Goal: Task Accomplishment & Management: Use online tool/utility

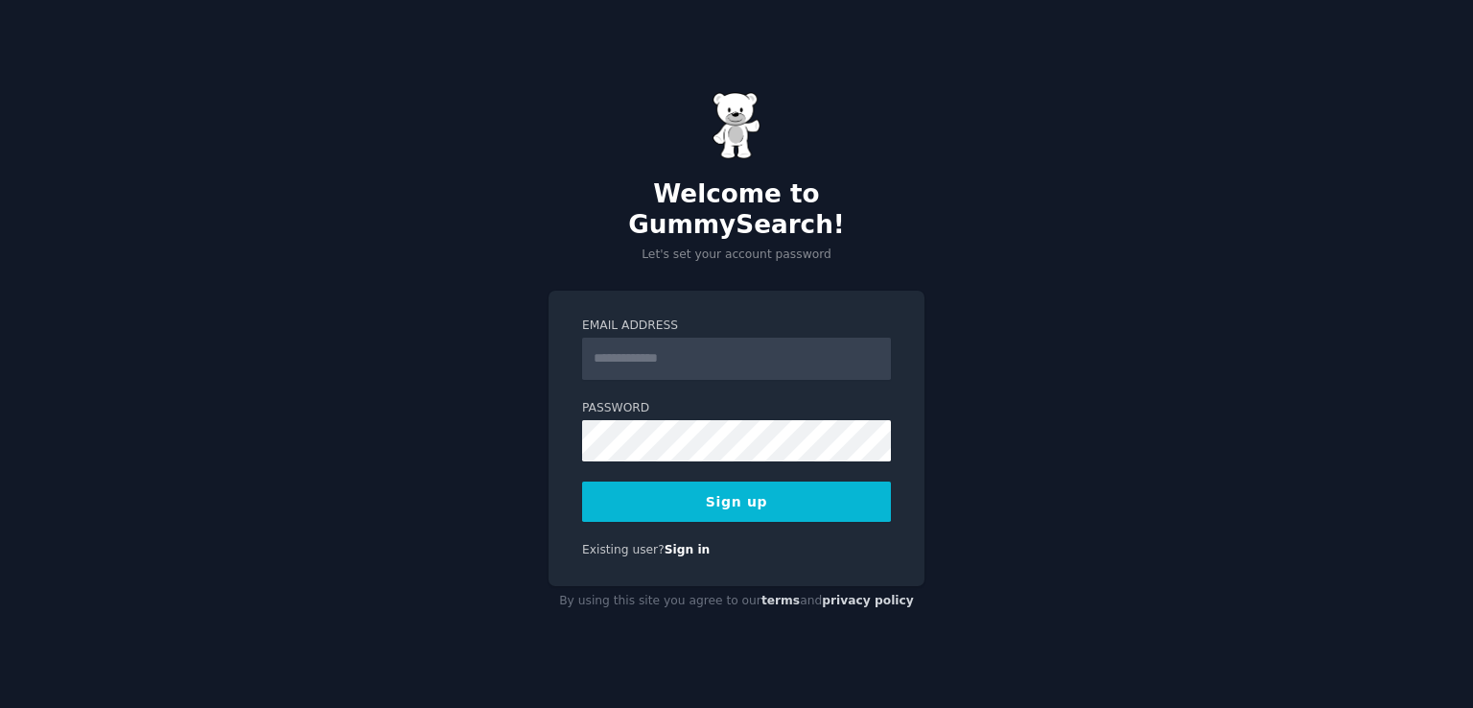
click at [649, 356] on input "Email Address" at bounding box center [736, 359] width 309 height 42
type input "**********"
click at [582, 481] on button "Sign up" at bounding box center [736, 501] width 309 height 40
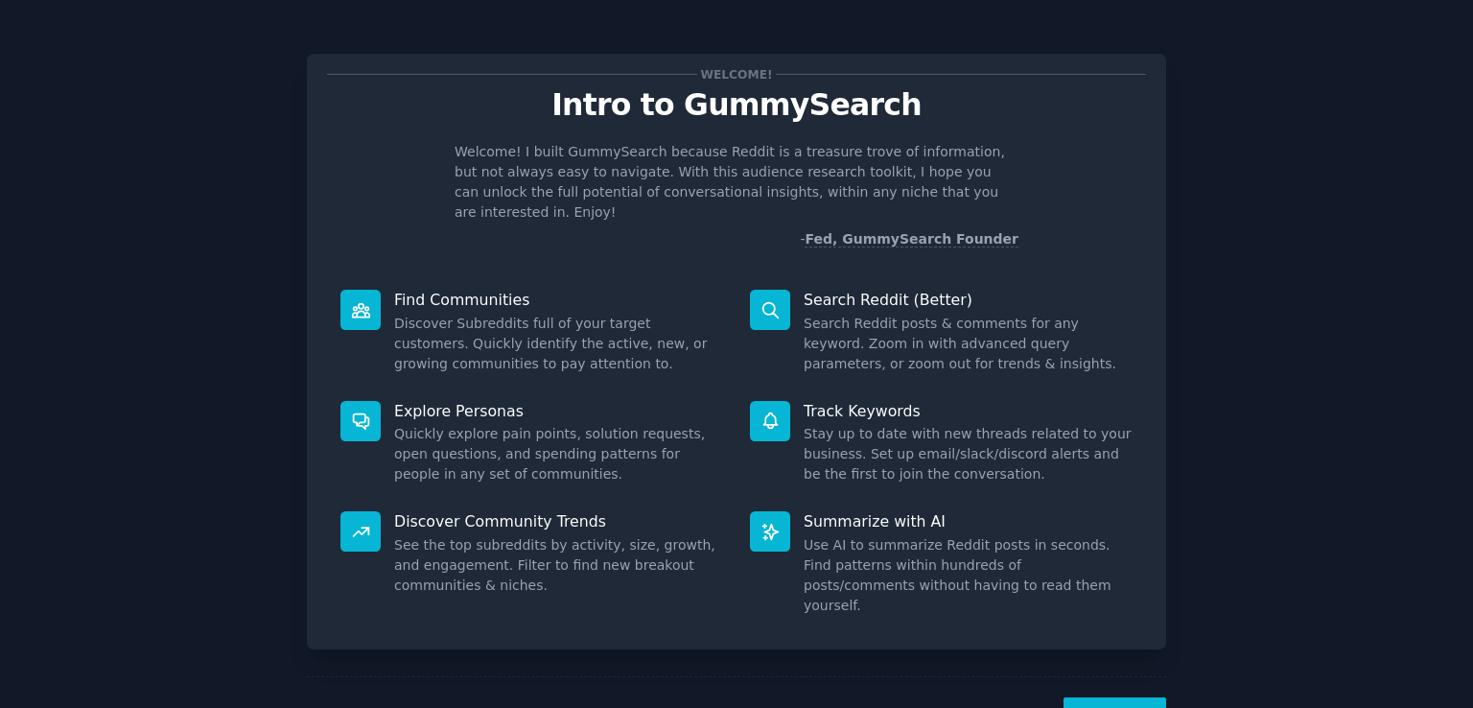
click at [1129, 697] on button "Next" at bounding box center [1114, 720] width 103 height 47
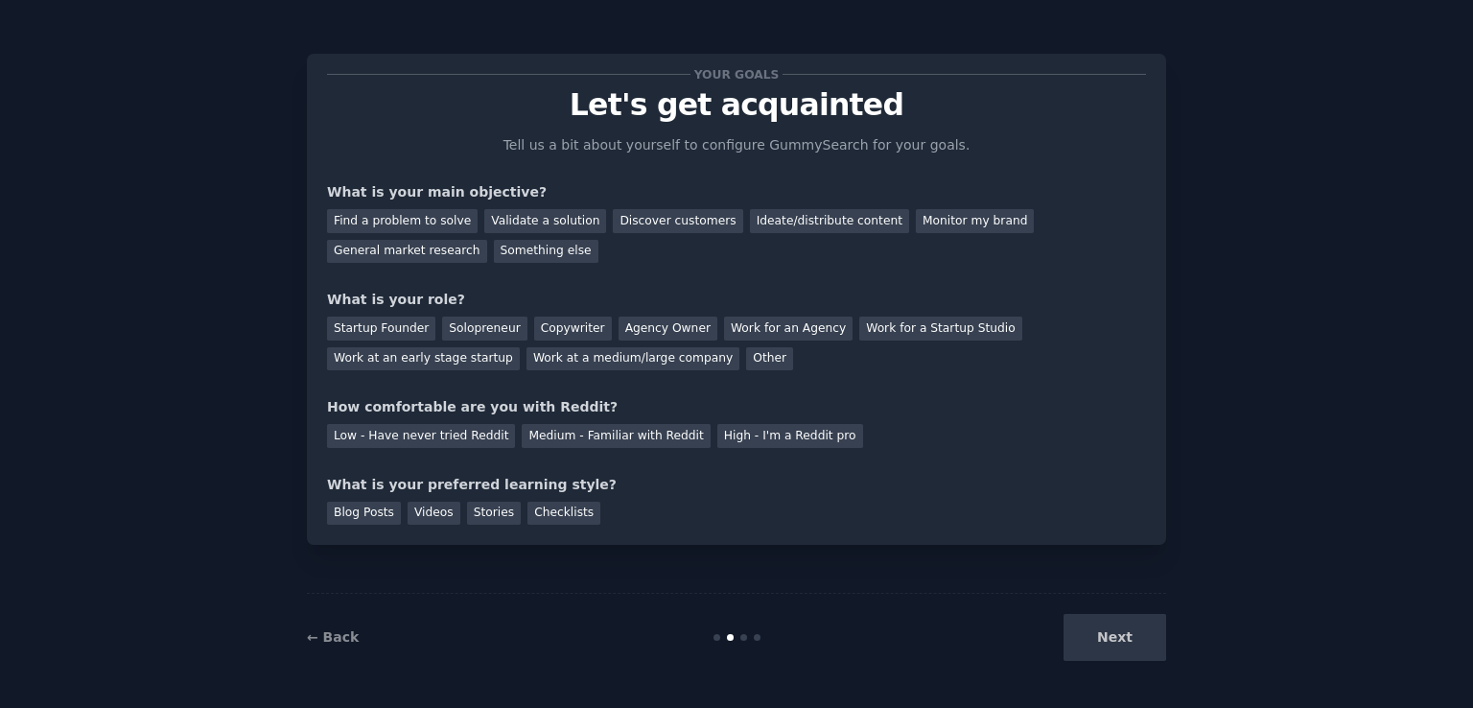
click at [1108, 640] on div "Next" at bounding box center [1022, 637] width 287 height 47
click at [1089, 645] on div "Next" at bounding box center [1022, 637] width 287 height 47
click at [1102, 634] on div "Next" at bounding box center [1022, 637] width 287 height 47
click at [916, 220] on div "Monitor my brand" at bounding box center [975, 221] width 118 height 24
click at [878, 331] on div "Work for a Startup Studio" at bounding box center [940, 328] width 162 height 24
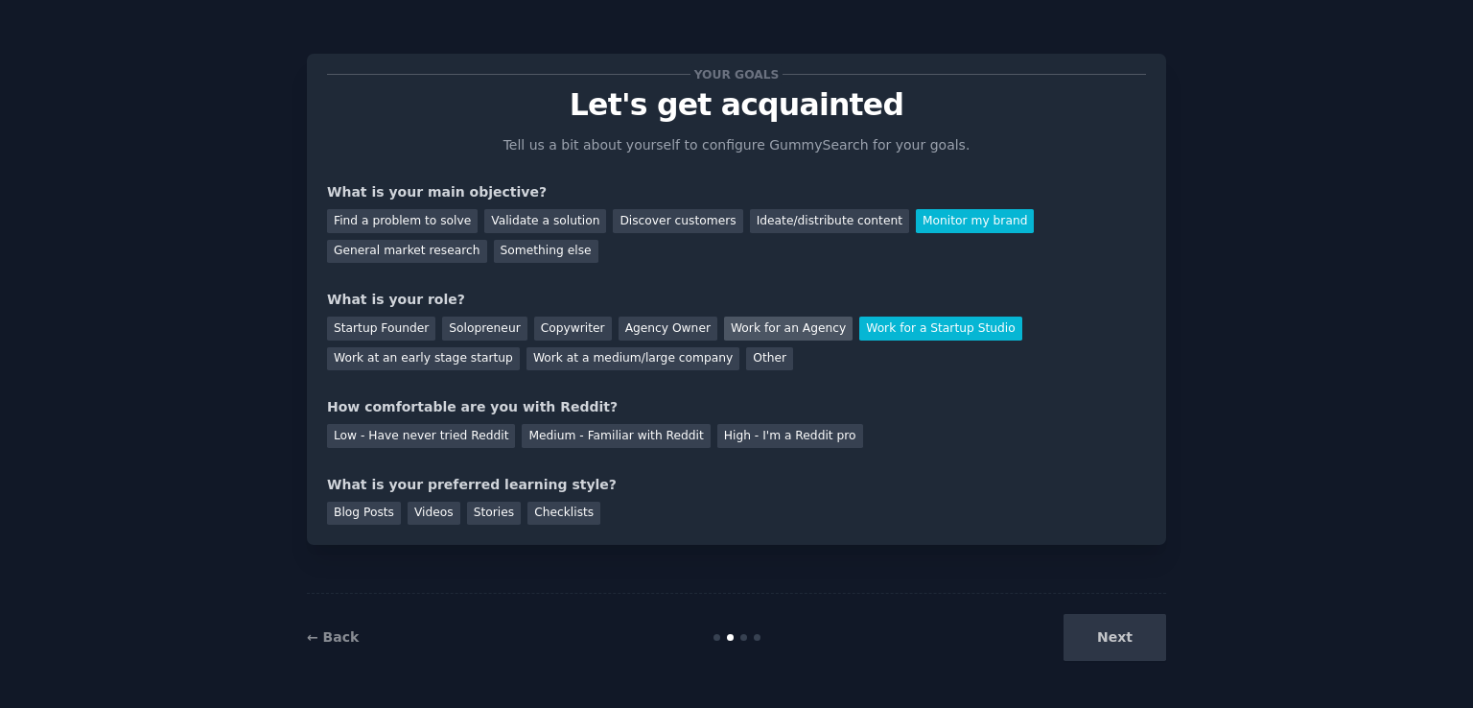
click at [724, 328] on div "Work for an Agency" at bounding box center [788, 328] width 128 height 24
click at [878, 333] on div "Work for a Startup Studio" at bounding box center [940, 328] width 162 height 24
drag, startPoint x: 533, startPoint y: 319, endPoint x: 522, endPoint y: 319, distance: 11.5
click at [534, 319] on div "Copywriter" at bounding box center [573, 328] width 78 height 24
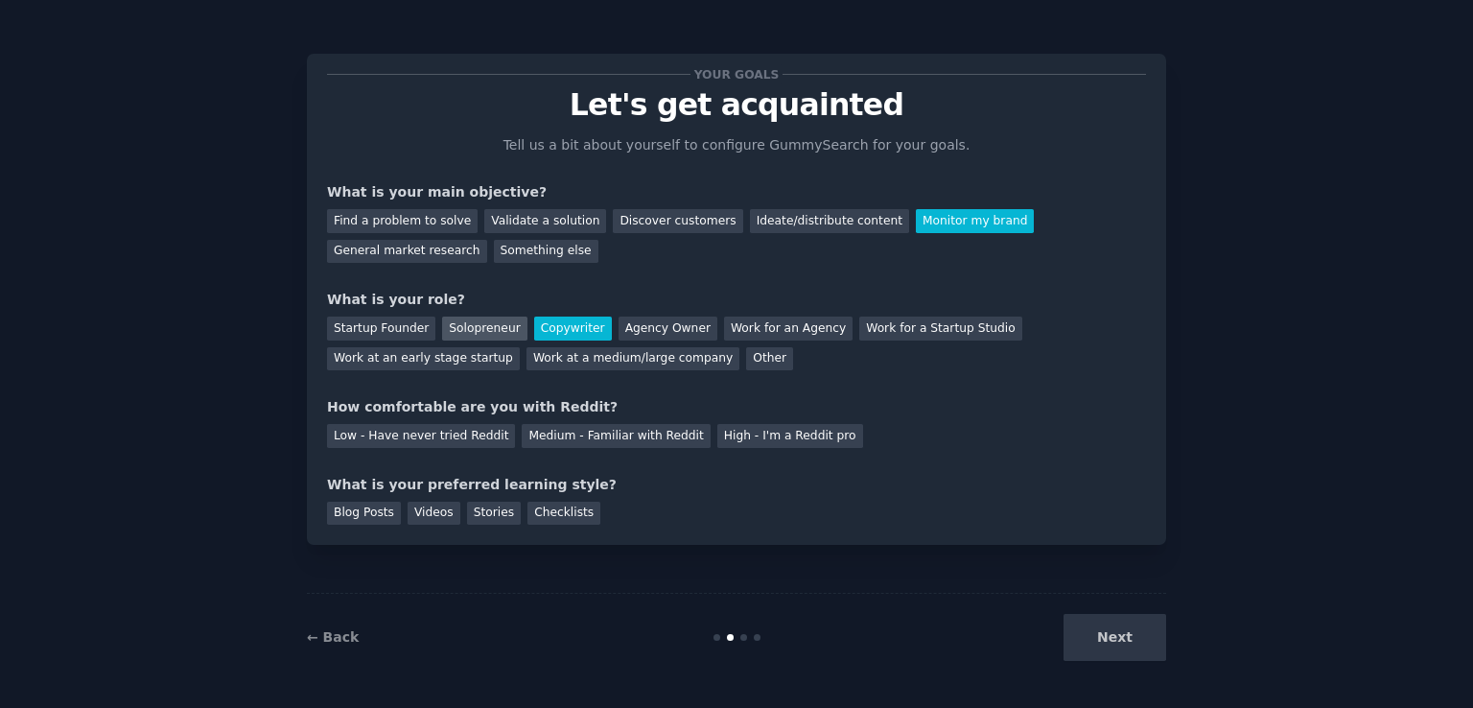
click at [469, 327] on div "Solopreneur" at bounding box center [484, 328] width 84 height 24
click at [418, 426] on div "Low - Have never tried Reddit" at bounding box center [421, 436] width 188 height 24
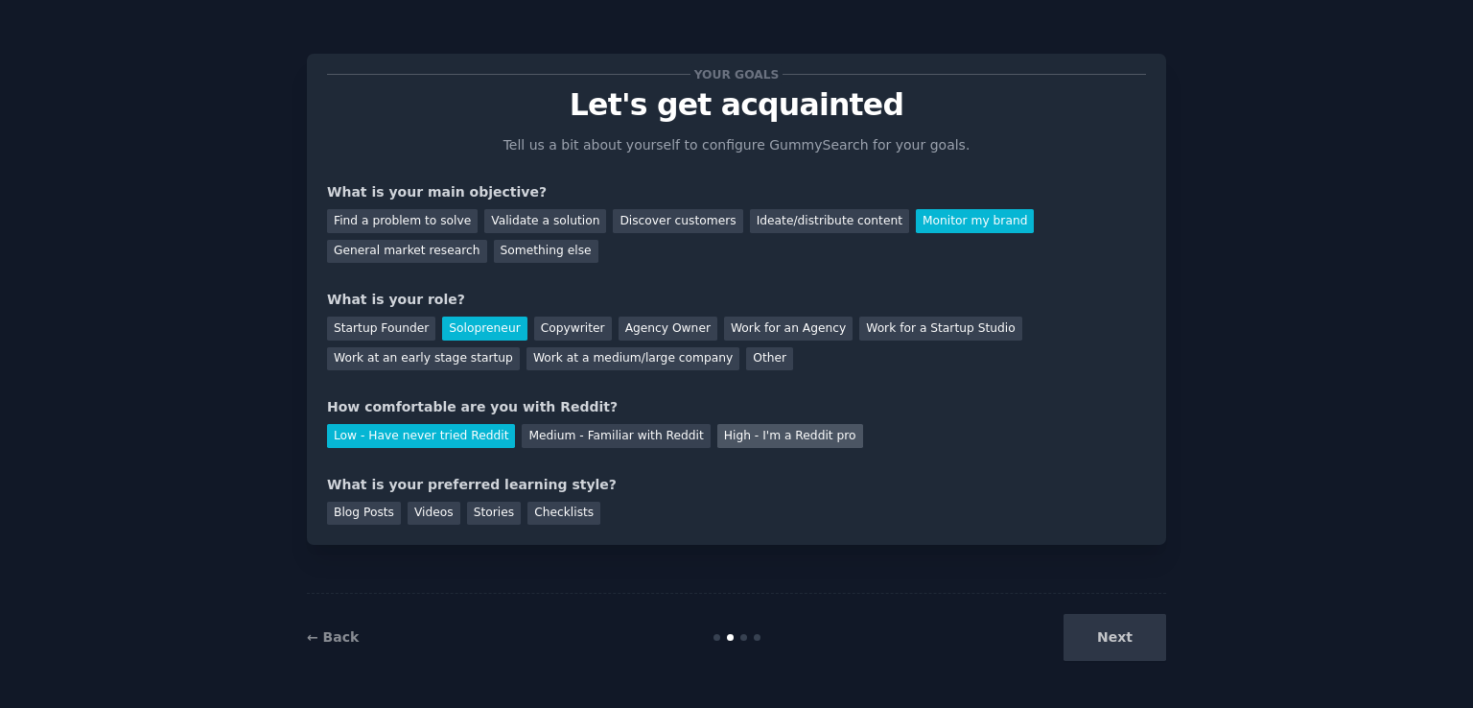
click at [736, 425] on div "High - I'm a Reddit pro" at bounding box center [790, 436] width 146 height 24
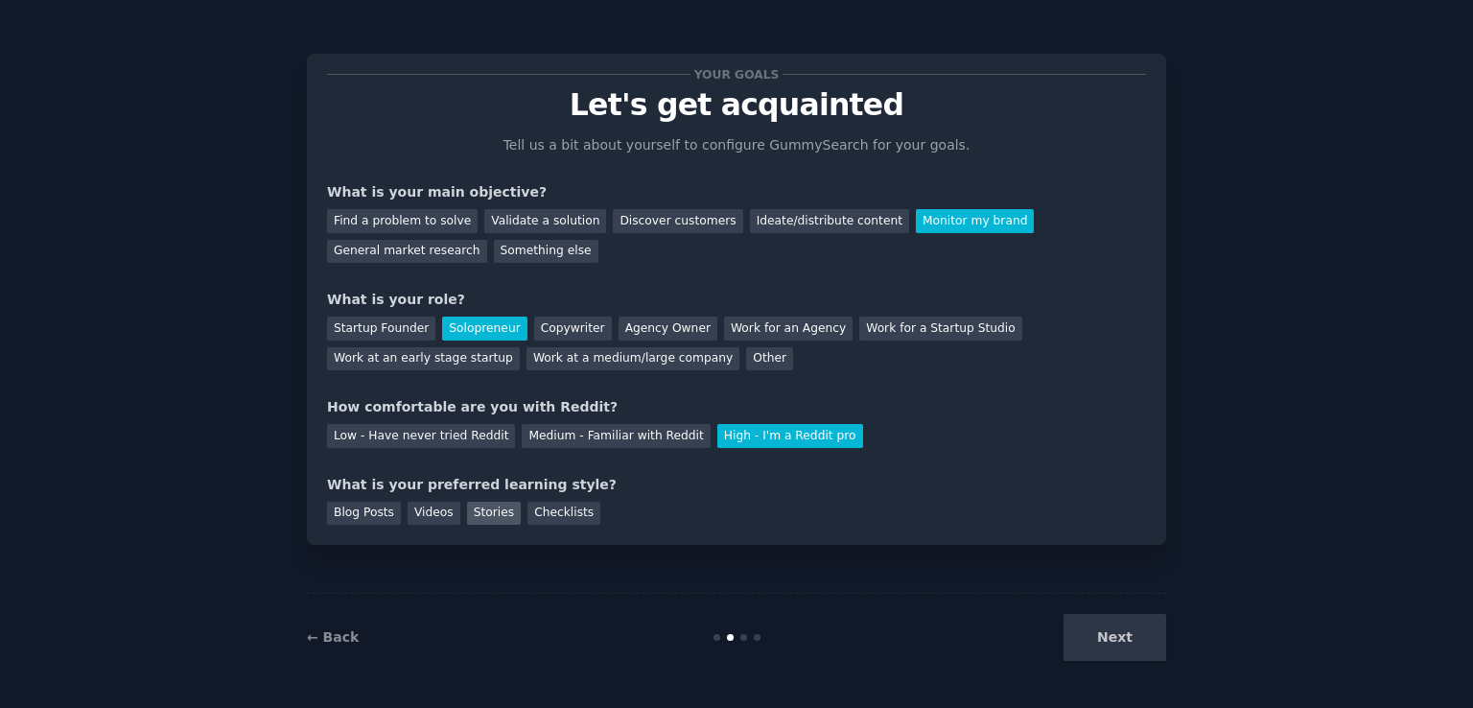
click at [467, 510] on div "Stories" at bounding box center [494, 513] width 54 height 24
click at [1144, 657] on button "Next" at bounding box center [1114, 637] width 103 height 47
click at [1125, 636] on div "Next" at bounding box center [1022, 637] width 287 height 47
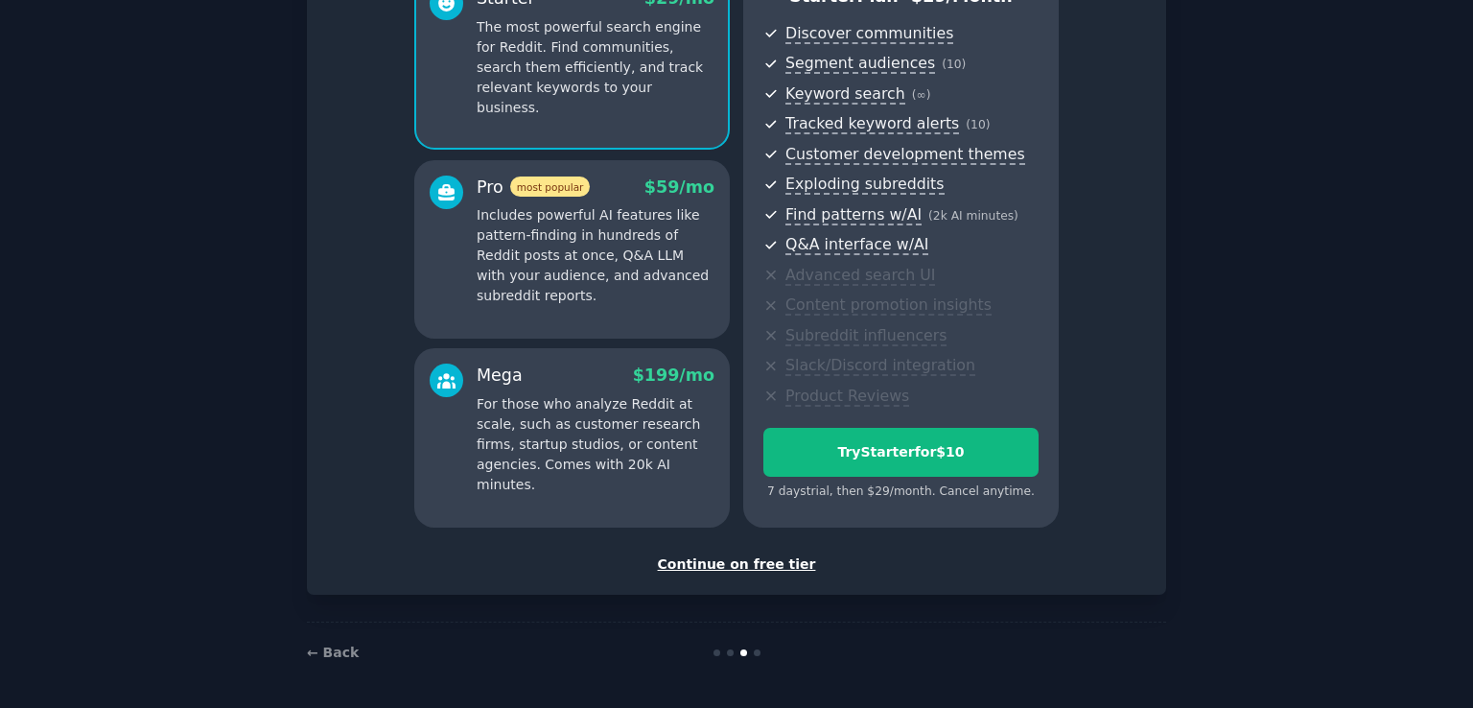
scroll to position [201, 0]
click at [751, 555] on div "Continue on free tier" at bounding box center [736, 563] width 819 height 20
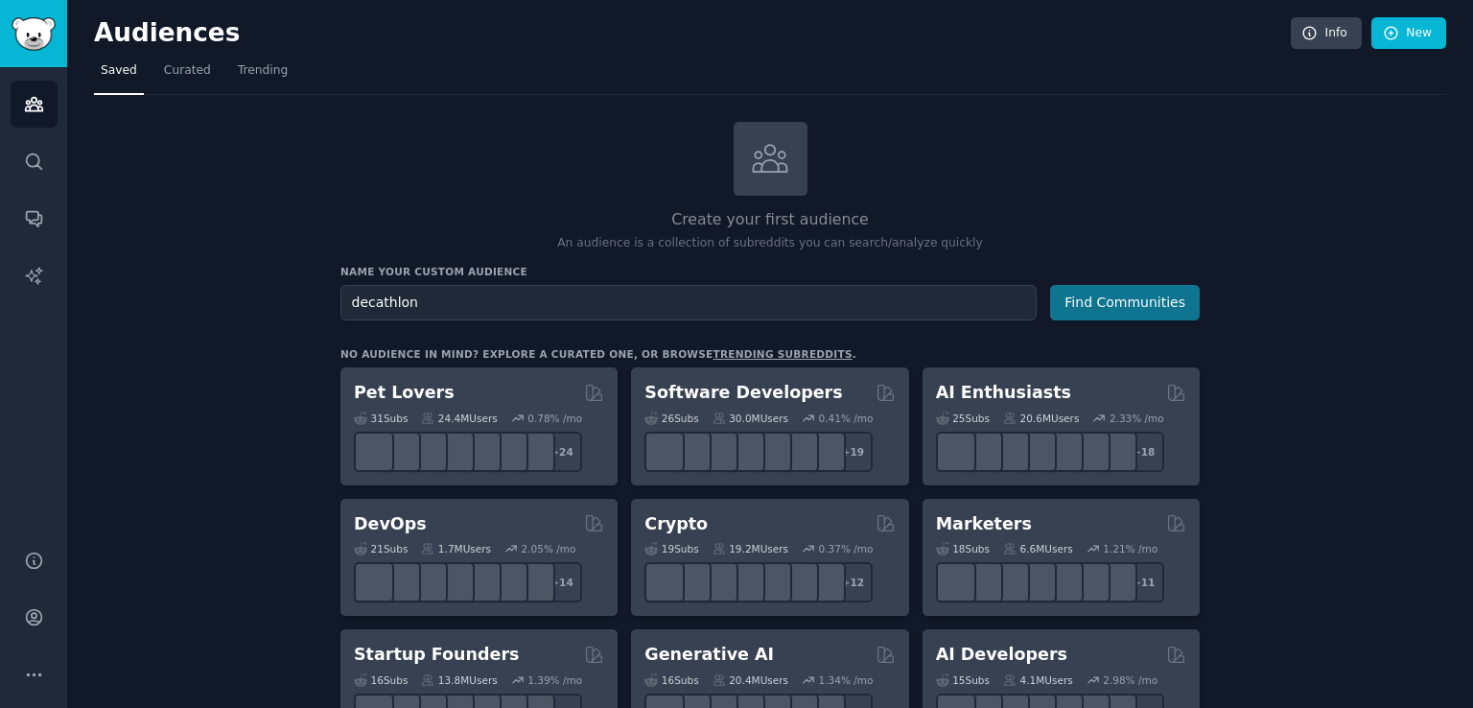
type input "decathlon"
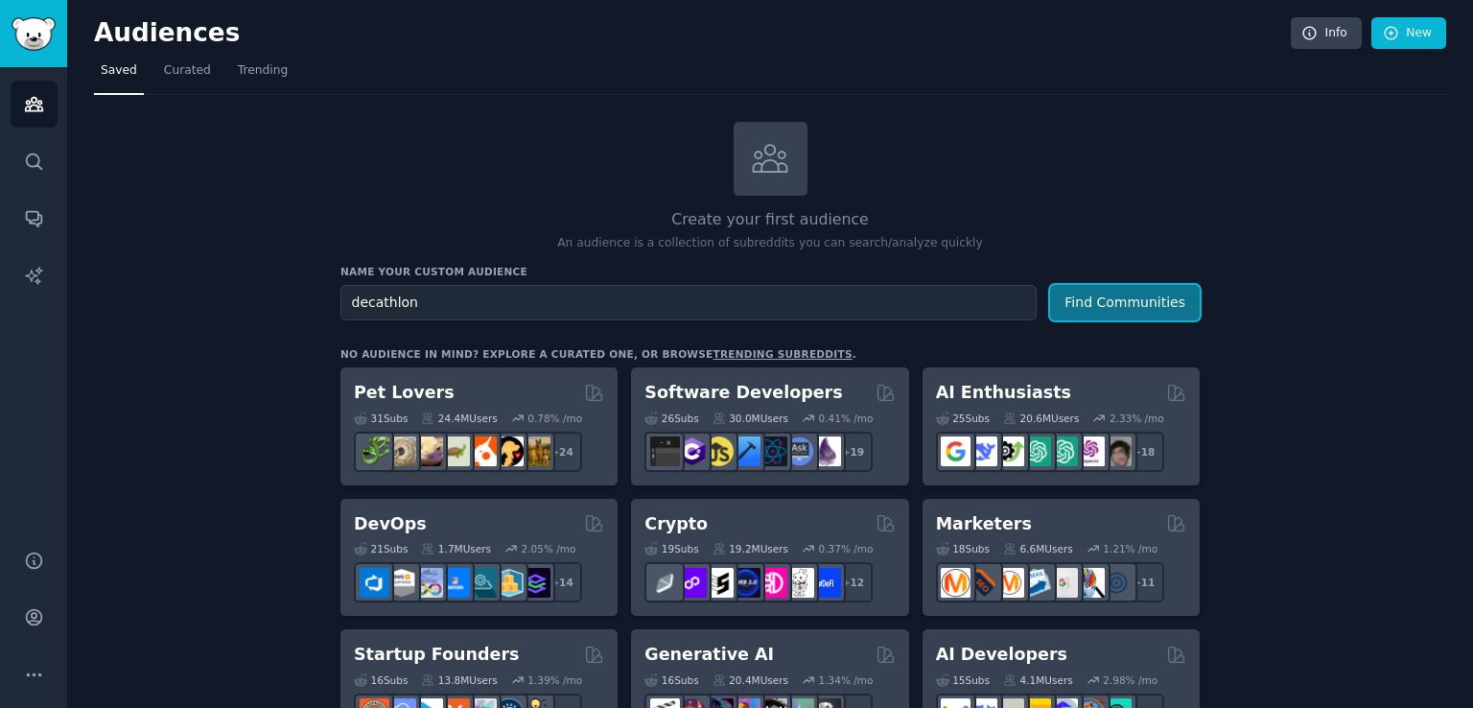
click at [1128, 289] on button "Find Communities" at bounding box center [1125, 302] width 150 height 35
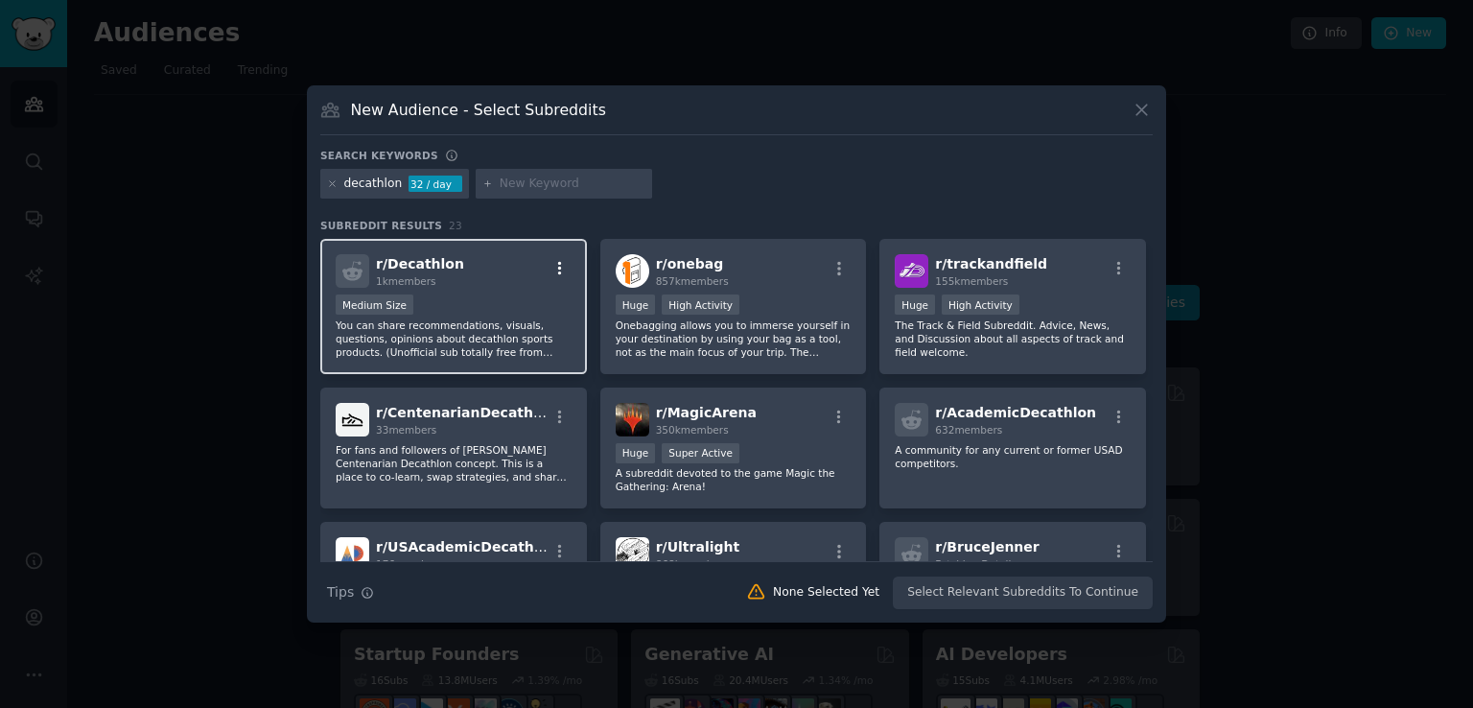
click at [558, 269] on icon "button" at bounding box center [560, 268] width 4 height 13
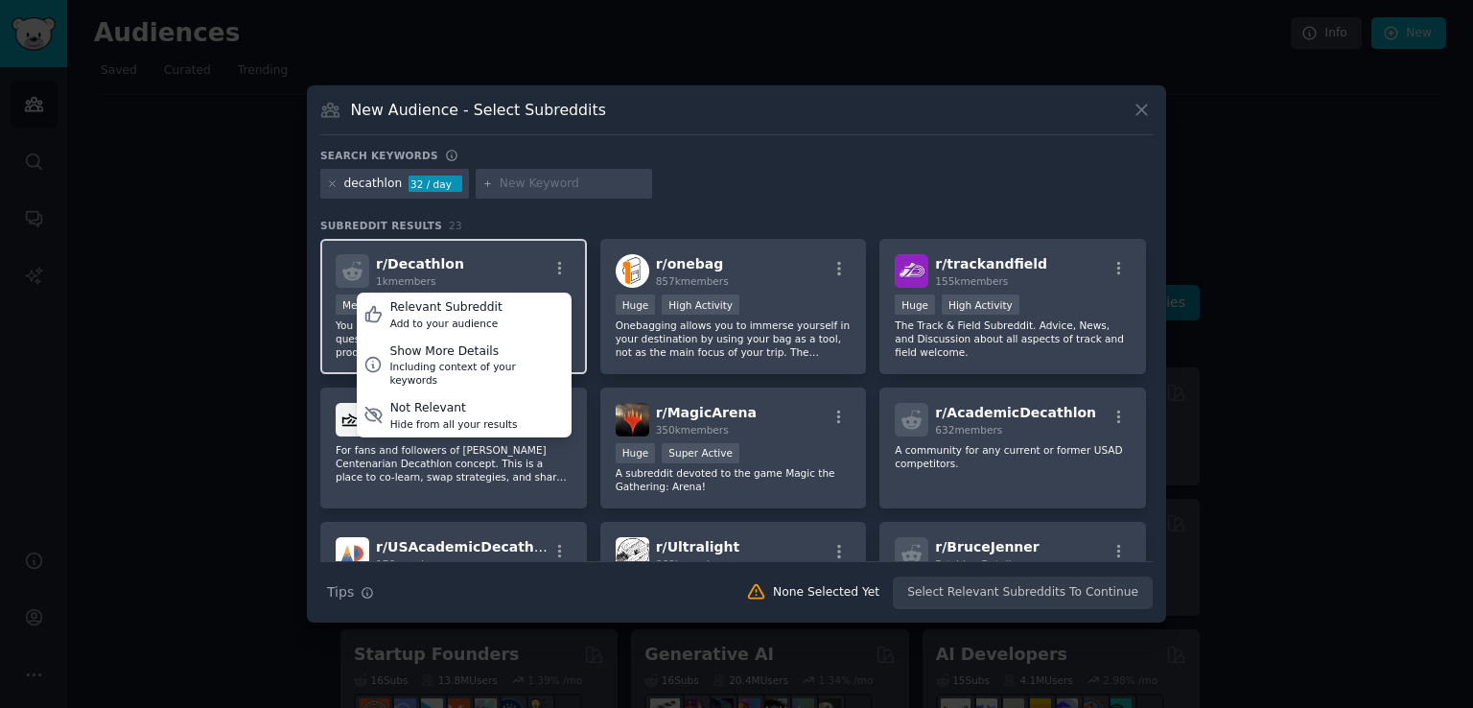
click at [504, 264] on div "r/ Decathlon 1k members Relevant Subreddit Add to your audience Show More Detai…" at bounding box center [454, 271] width 236 height 34
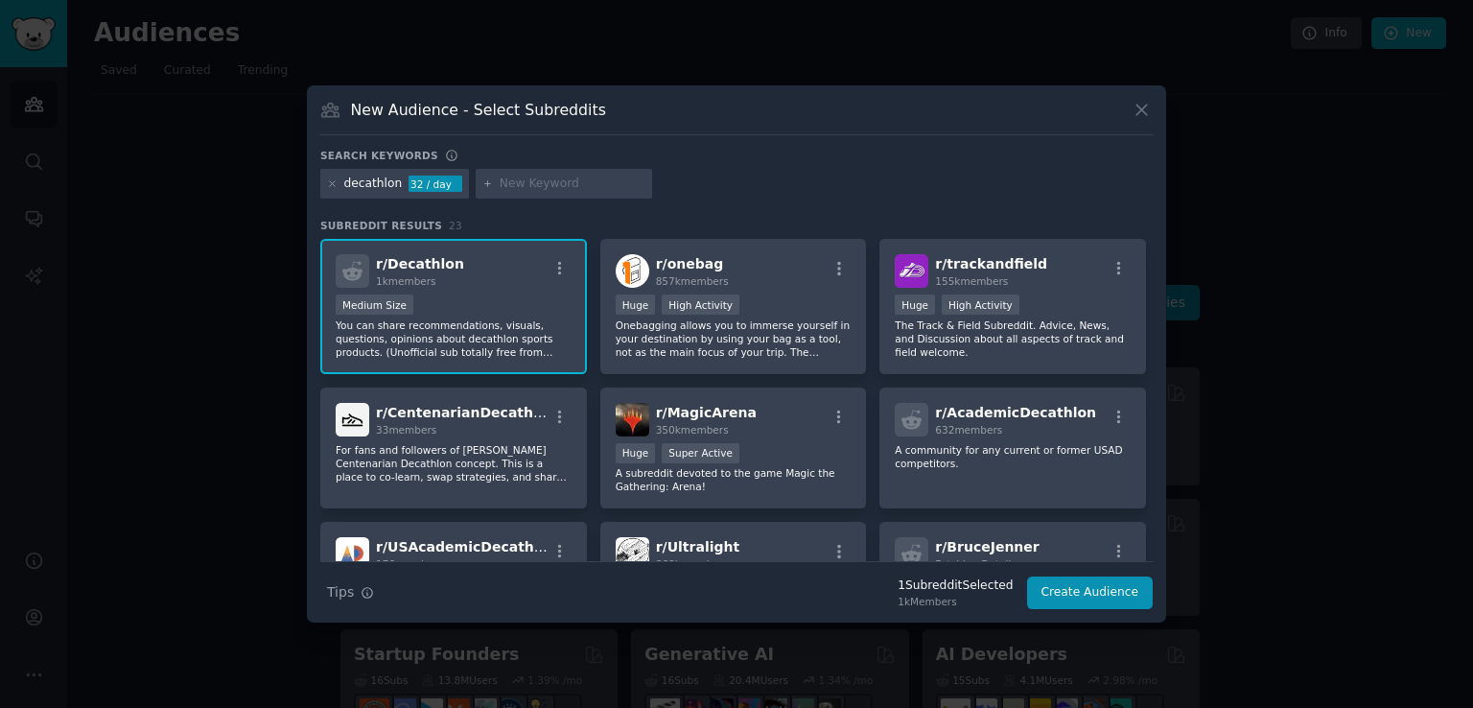
click at [424, 258] on span "r/ Decathlon" at bounding box center [420, 263] width 88 height 15
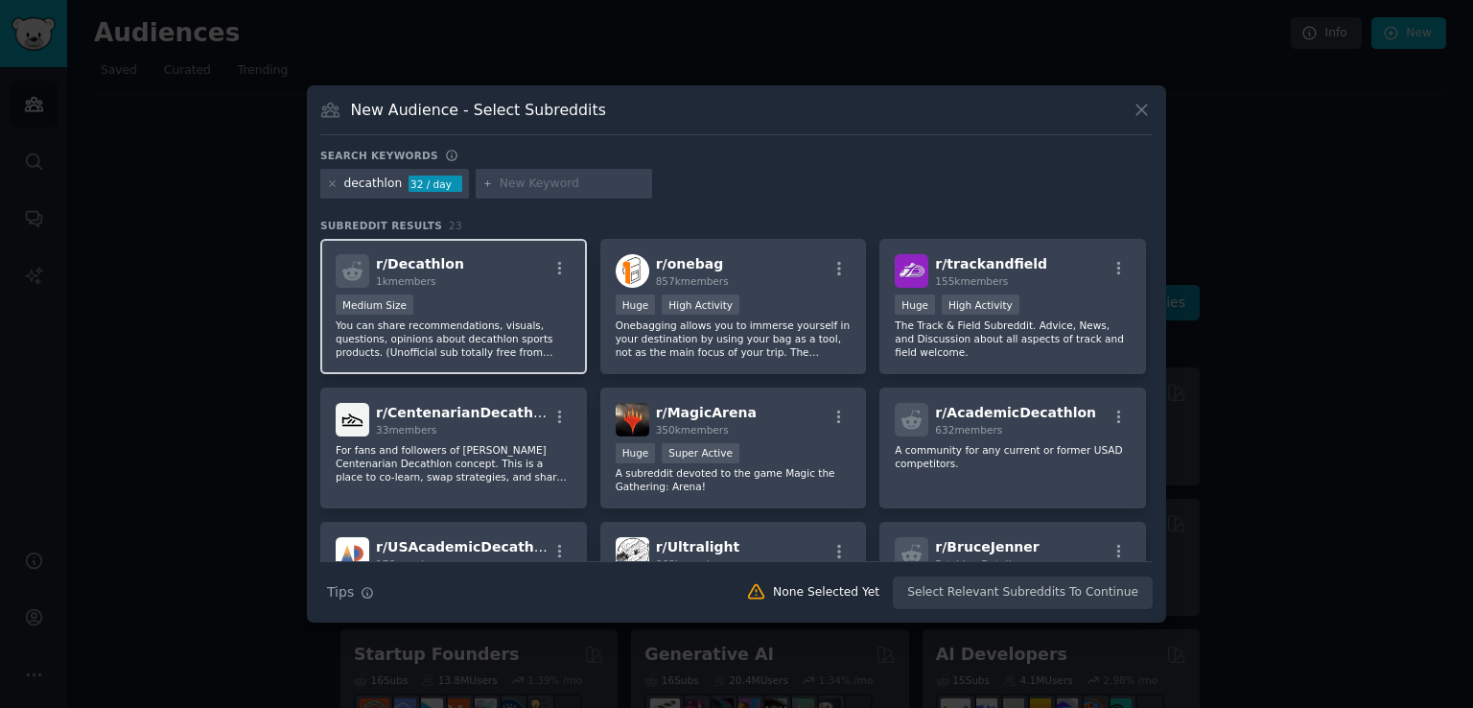
click at [424, 258] on span "r/ Decathlon" at bounding box center [420, 263] width 88 height 15
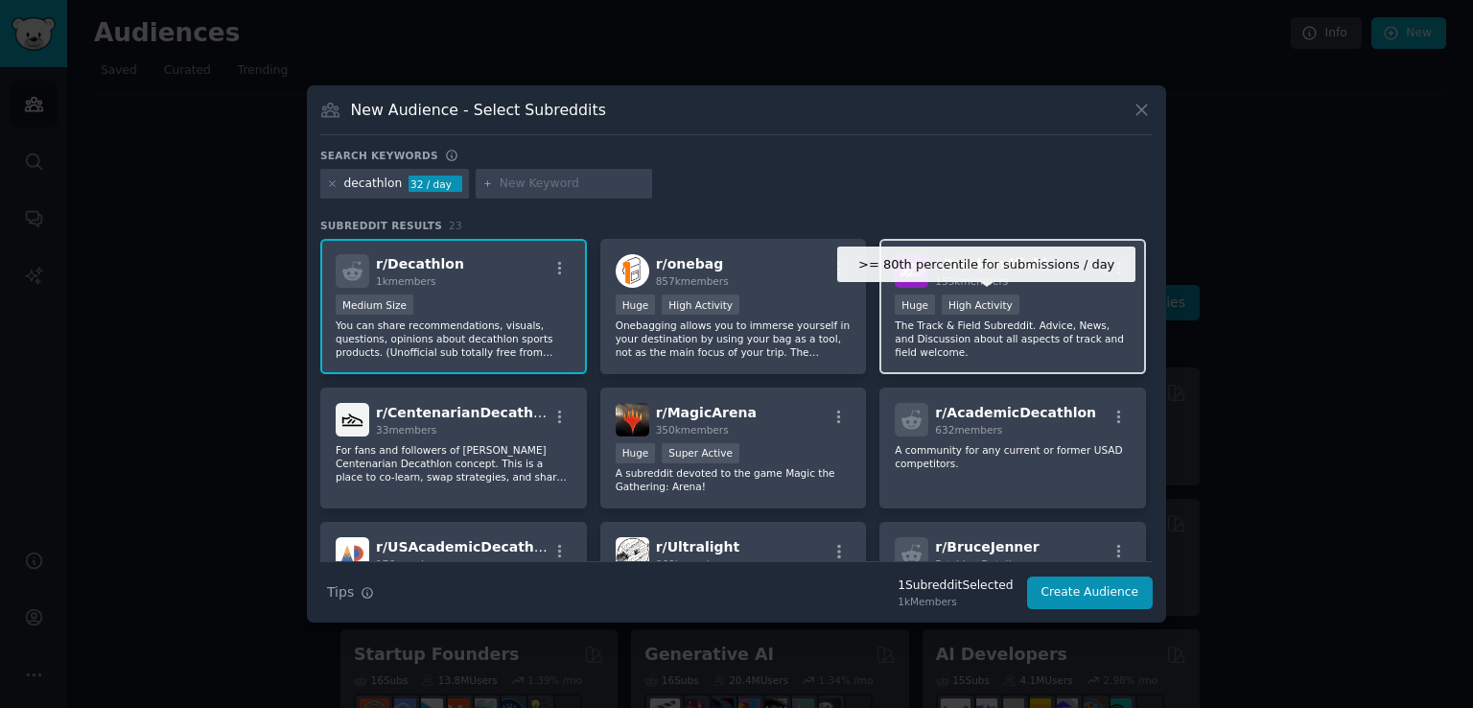
click at [991, 297] on div "High Activity" at bounding box center [981, 304] width 78 height 20
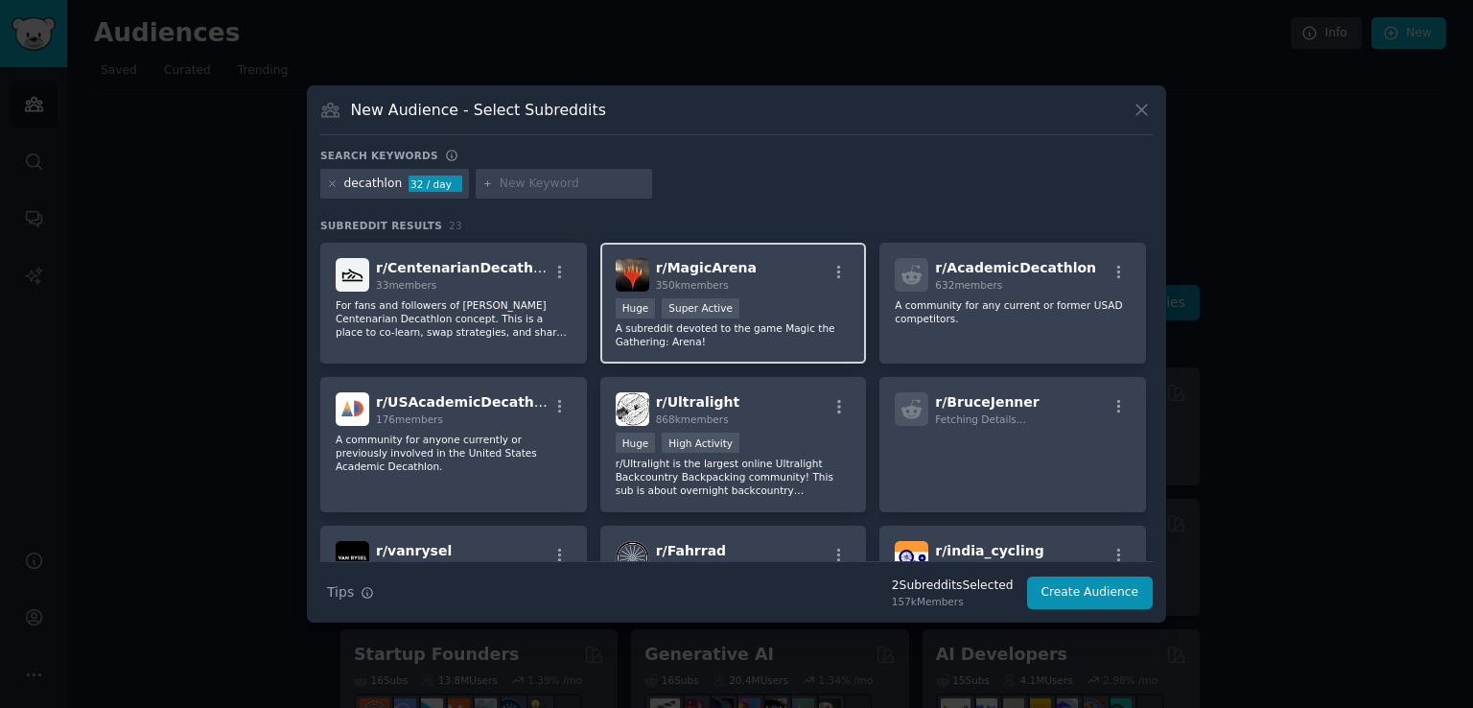
scroll to position [192, 0]
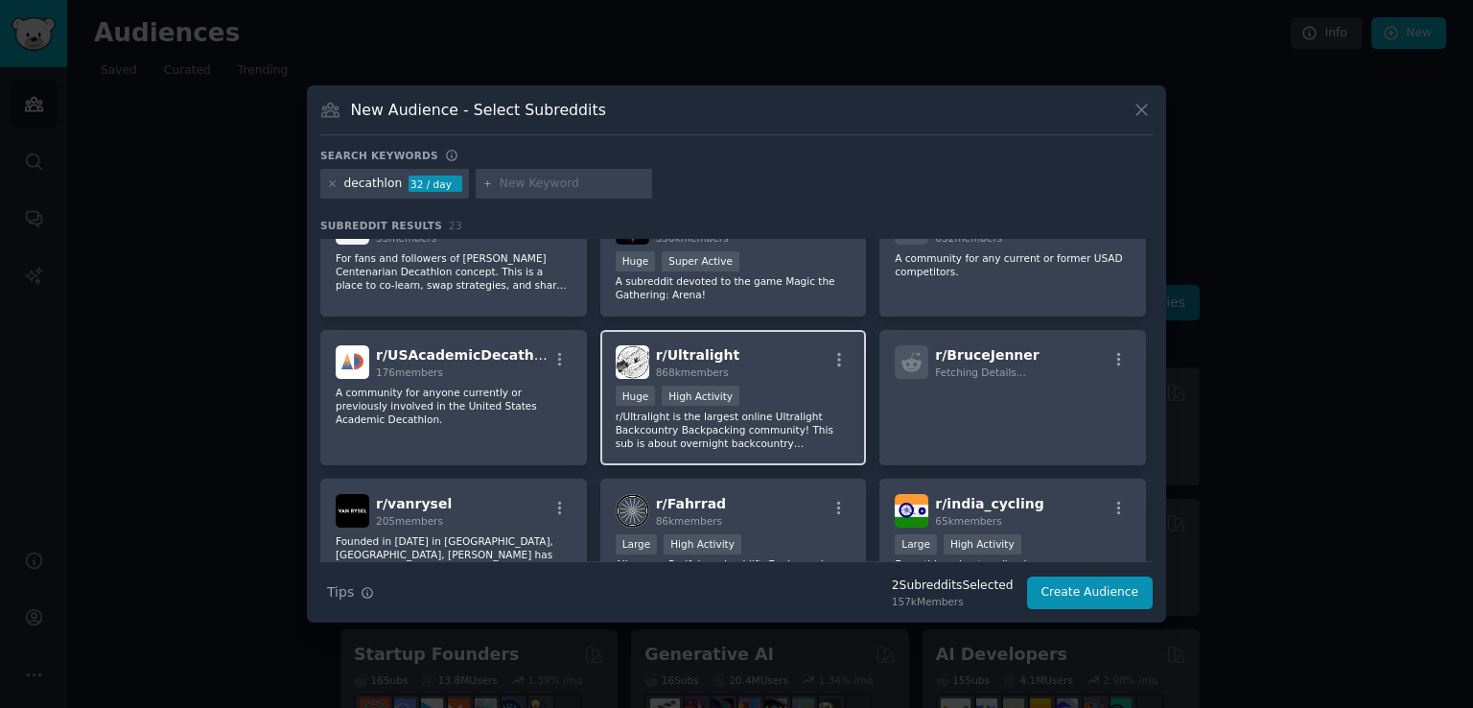
click at [777, 422] on p "r/Ultralight is the largest online Ultralight Backcountry Backpacking community…" at bounding box center [734, 429] width 236 height 40
click at [788, 364] on div "r/ Ultralight 868k members" at bounding box center [734, 362] width 236 height 34
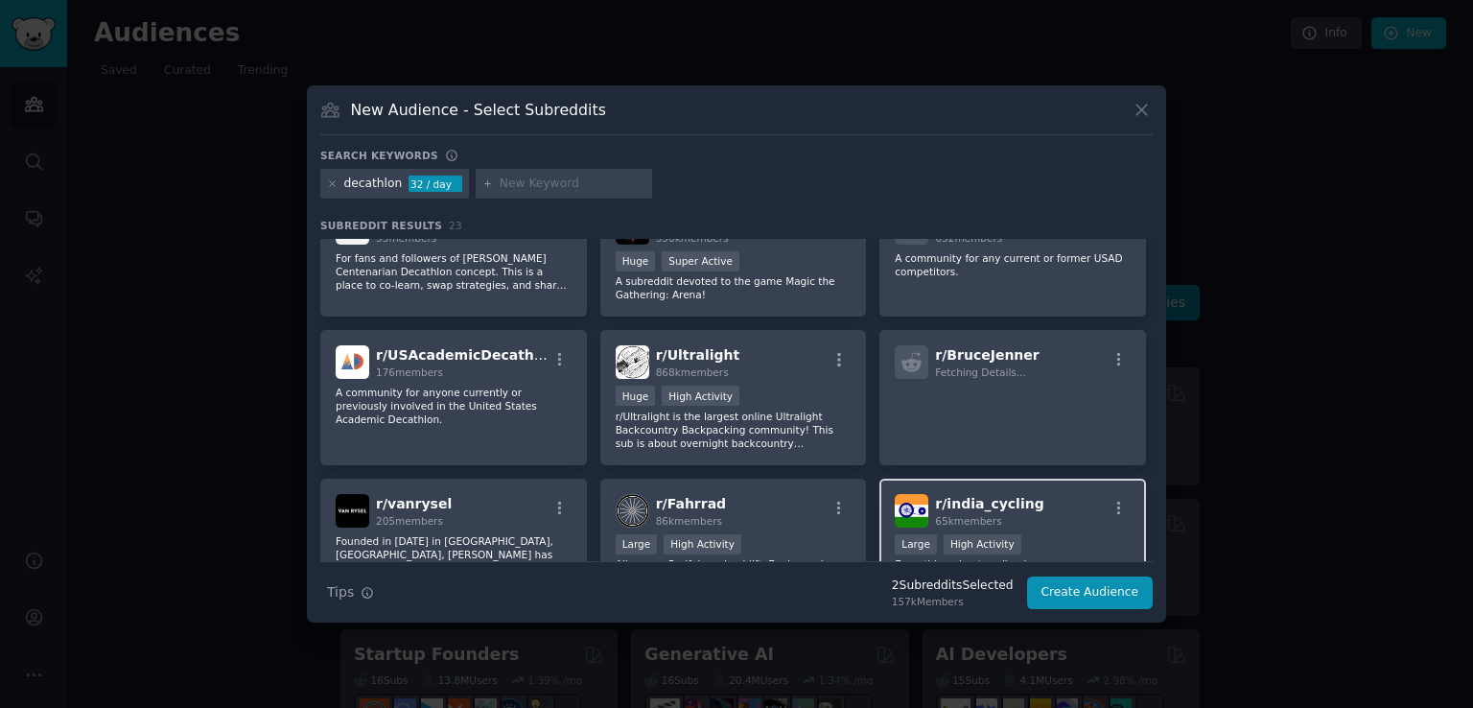
click at [991, 515] on span "65k members" at bounding box center [968, 521] width 66 height 12
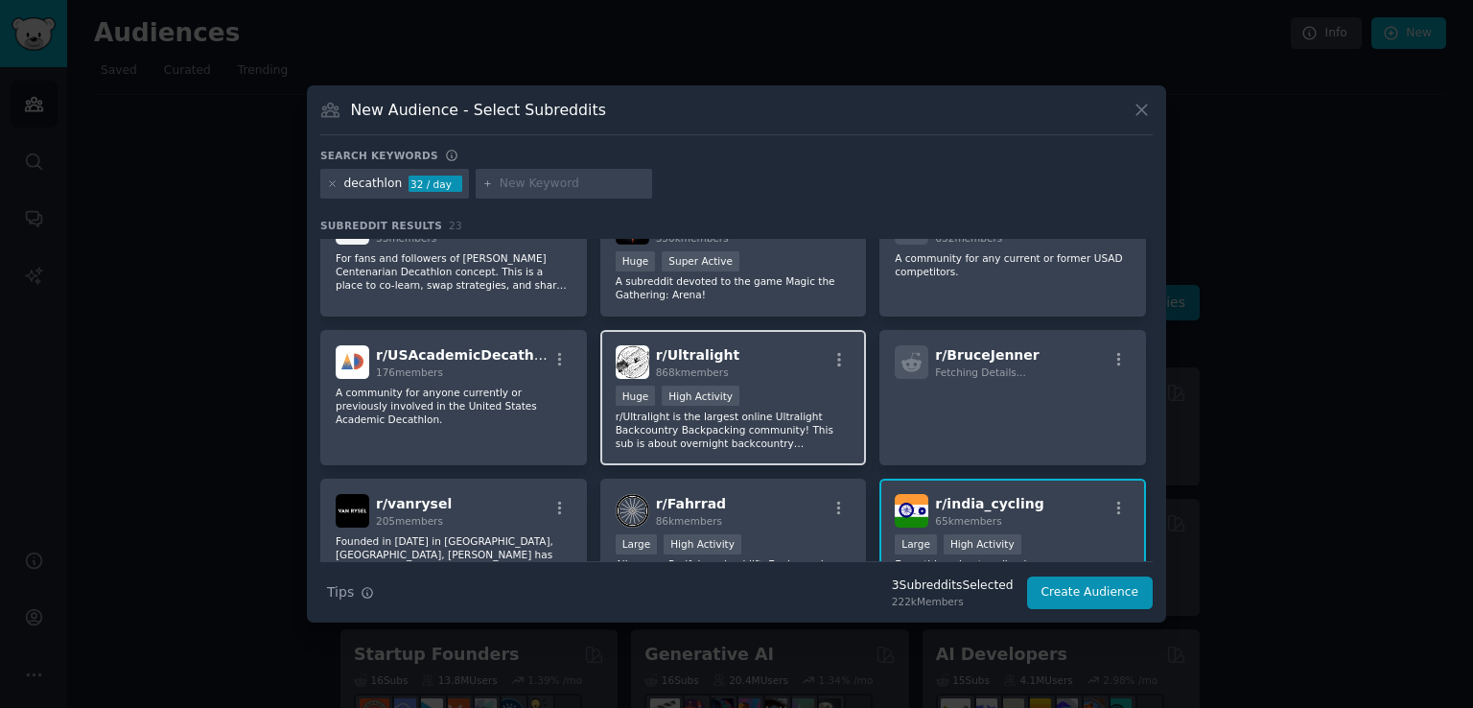
click at [740, 388] on div ">= 80th percentile for submissions / day Huge High Activity" at bounding box center [734, 397] width 236 height 24
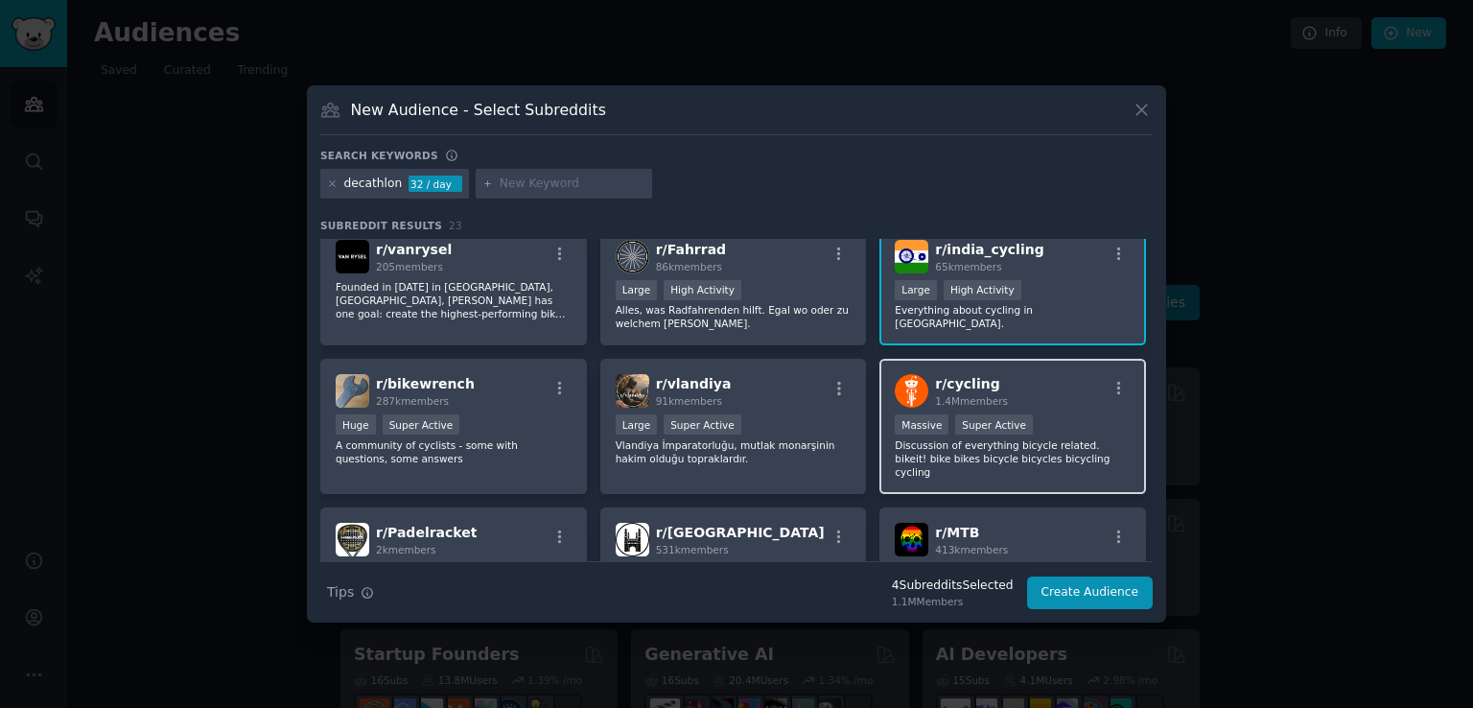
scroll to position [479, 0]
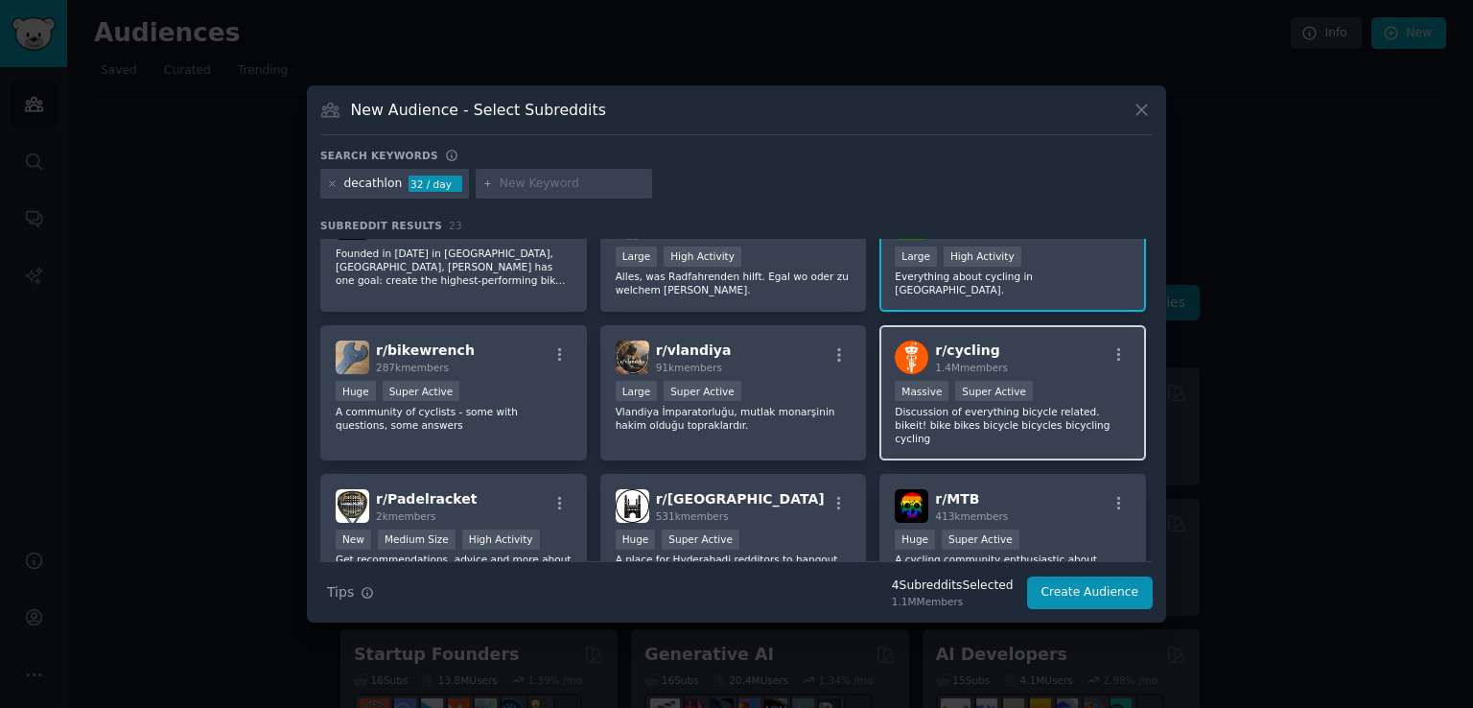
click at [948, 347] on span "r/ cycling" at bounding box center [967, 349] width 64 height 15
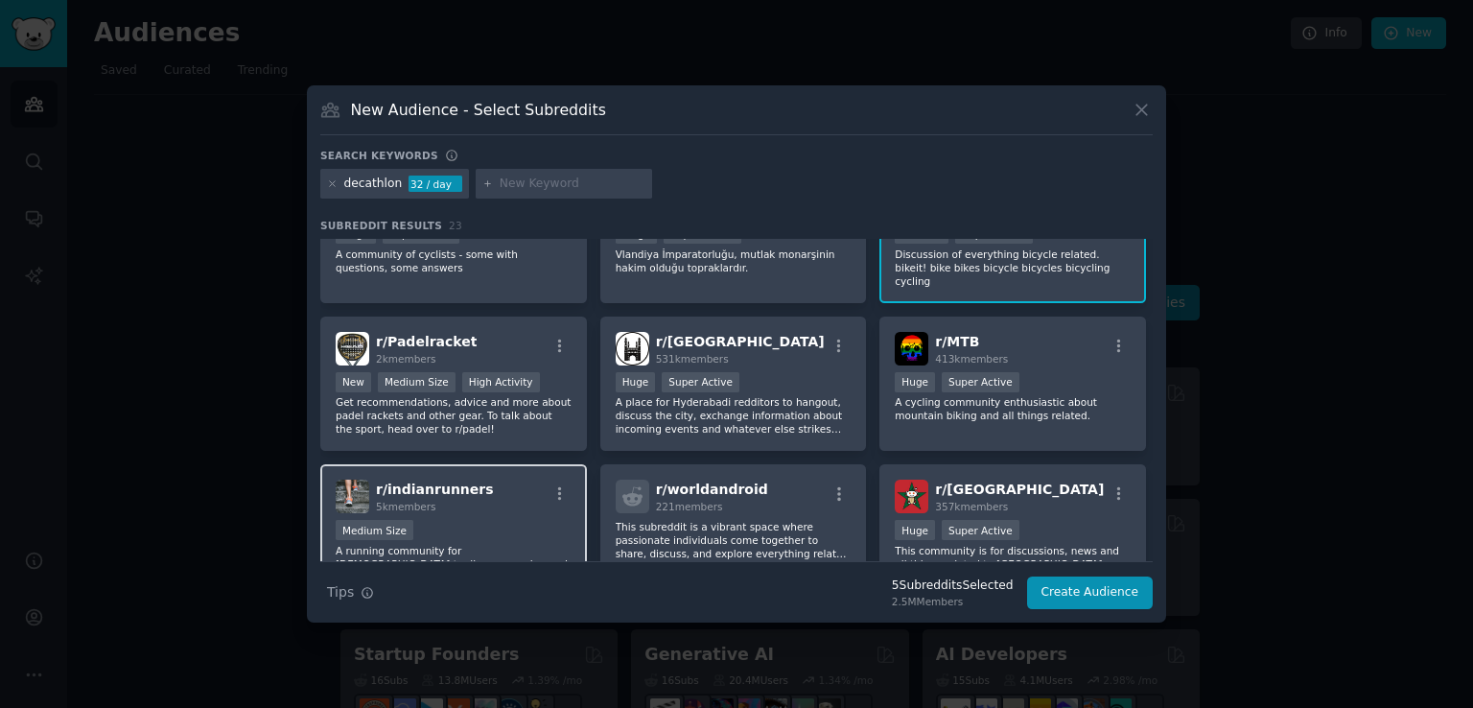
scroll to position [671, 0]
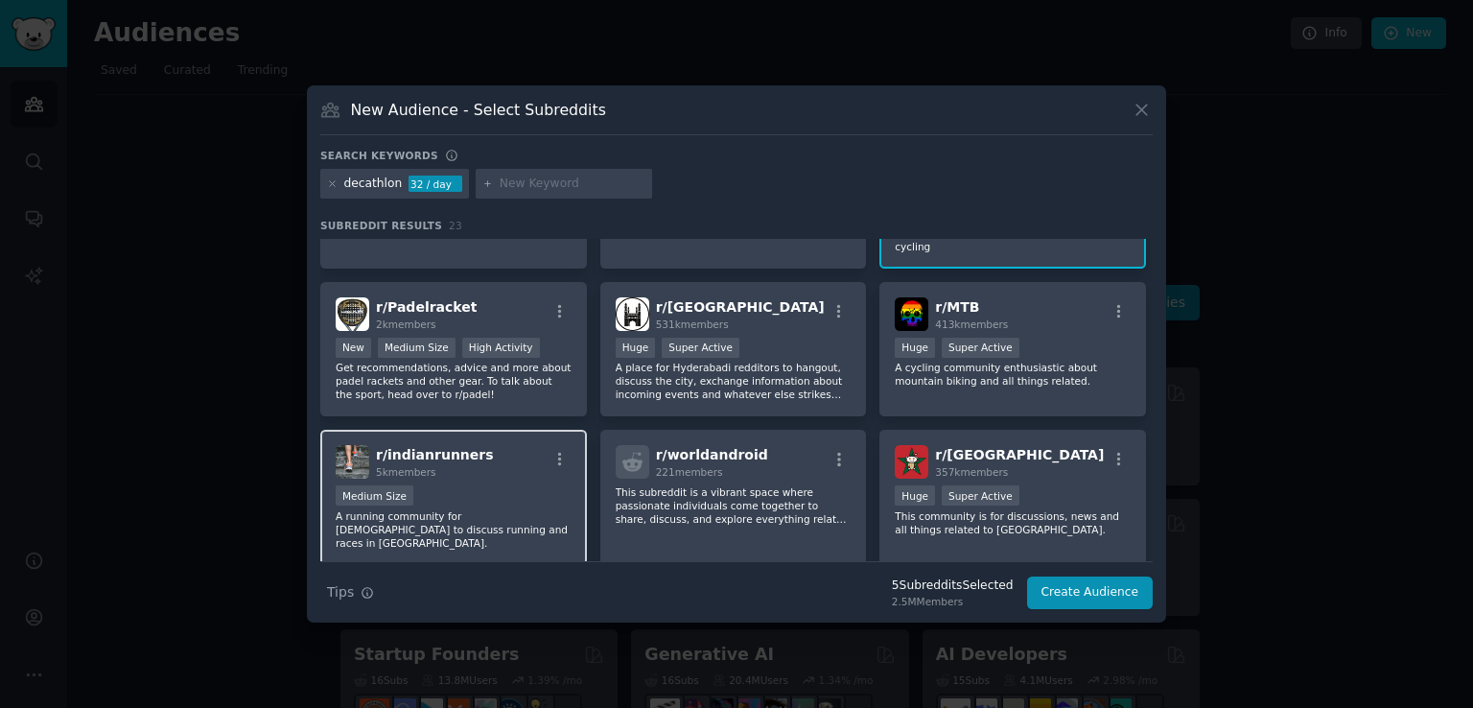
click at [534, 452] on div "r/ indianrunners 5k members" at bounding box center [454, 462] width 236 height 34
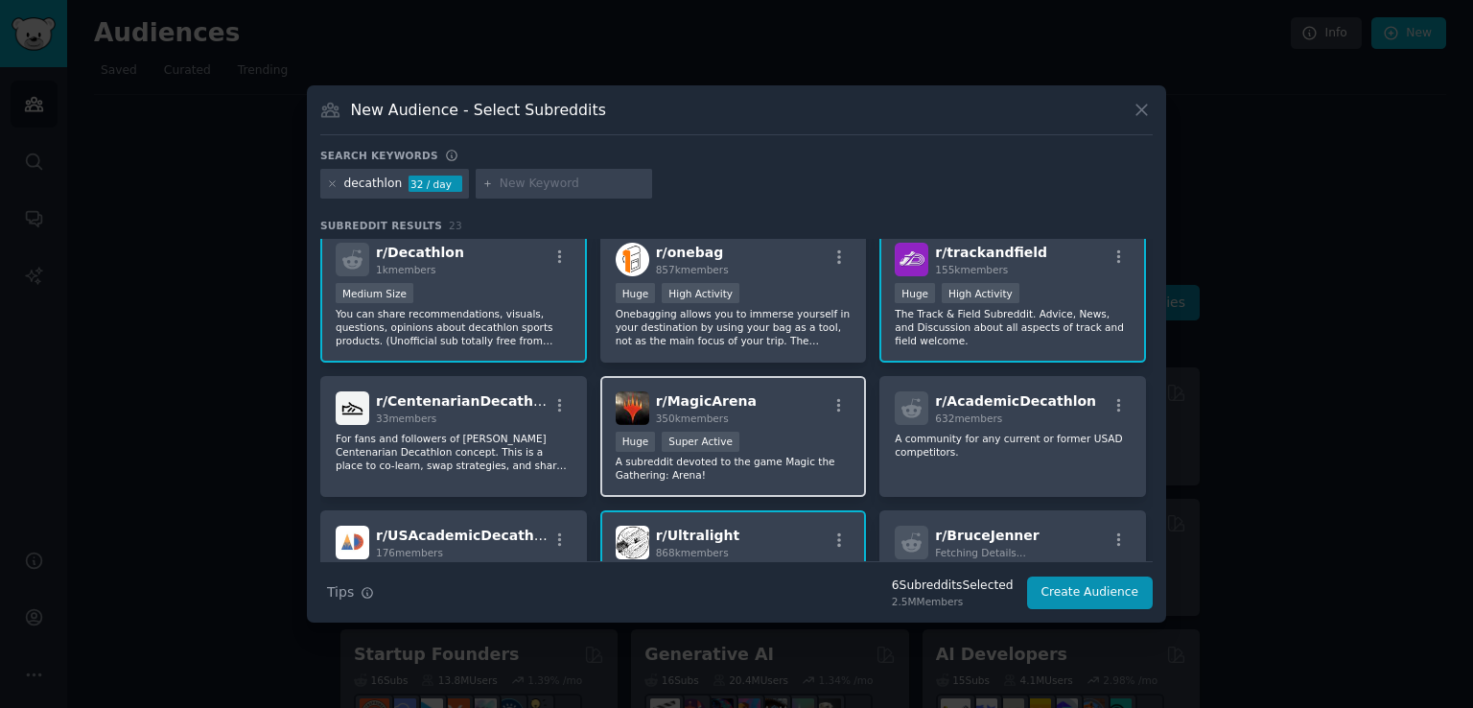
scroll to position [0, 0]
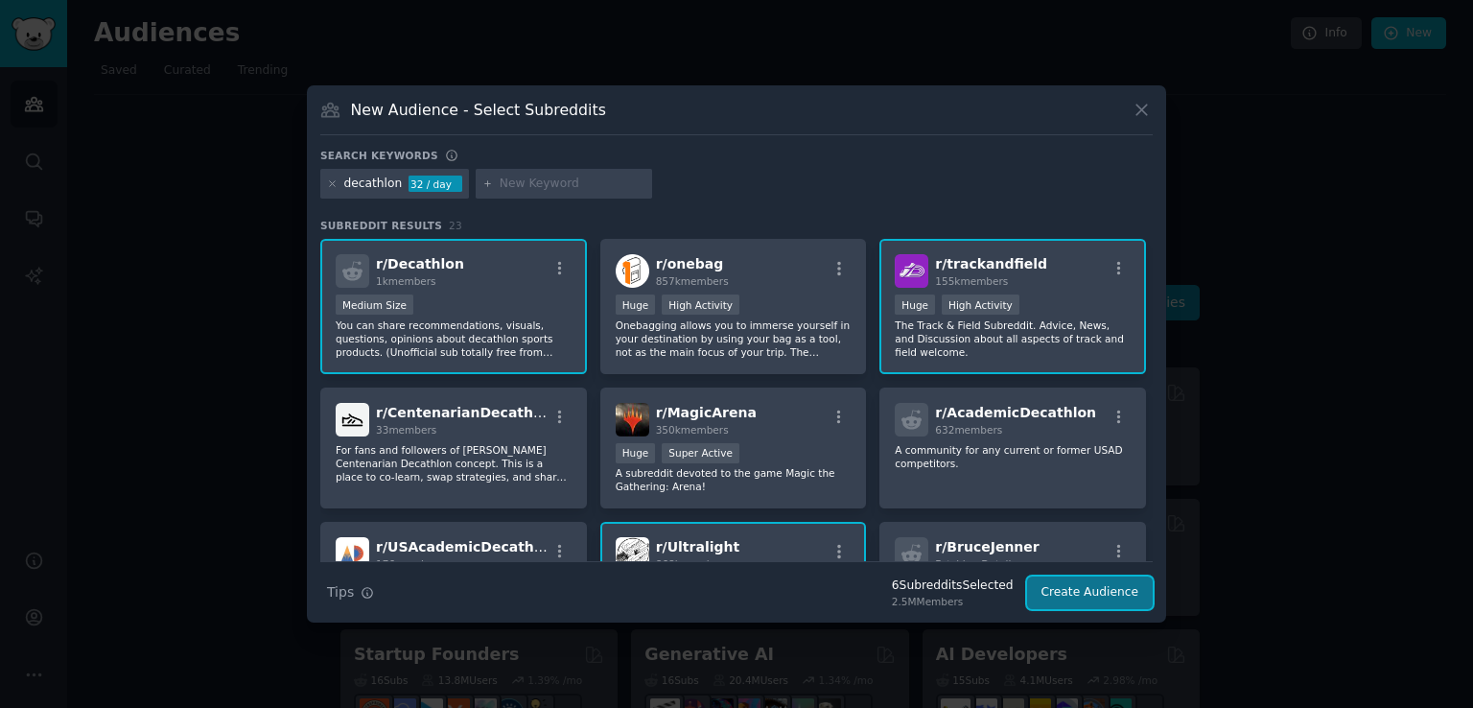
click at [1064, 585] on button "Create Audience" at bounding box center [1090, 592] width 127 height 33
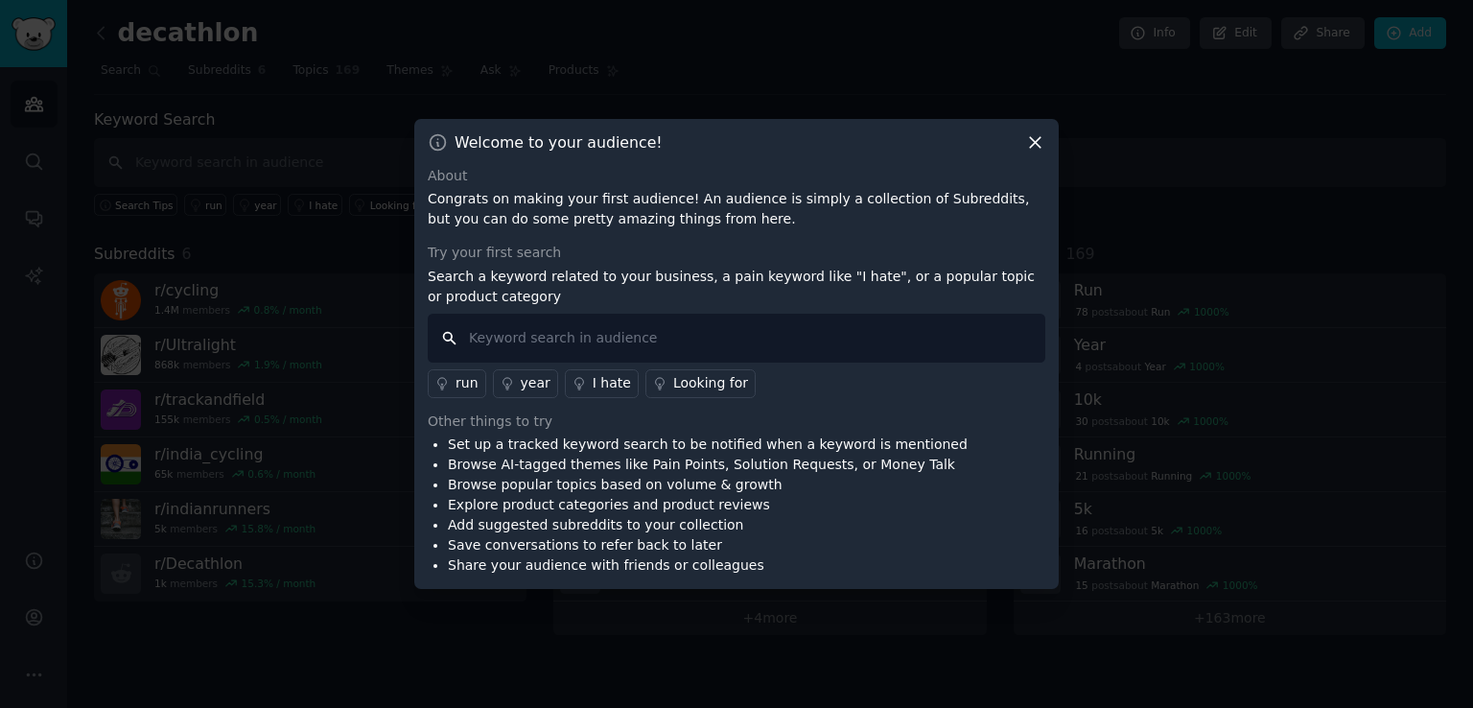
click at [625, 349] on input "text" at bounding box center [736, 338] width 617 height 49
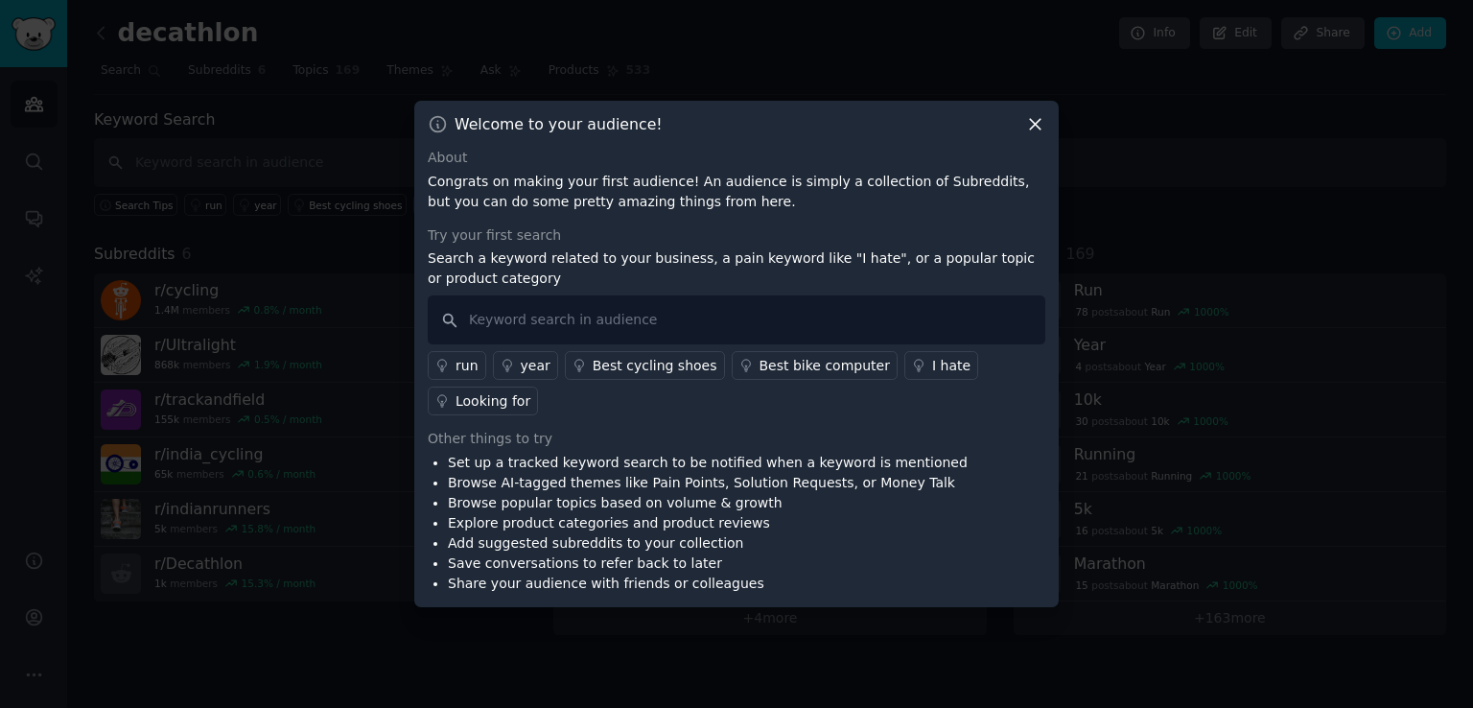
click at [661, 376] on link "Best cycling shoes" at bounding box center [645, 365] width 160 height 29
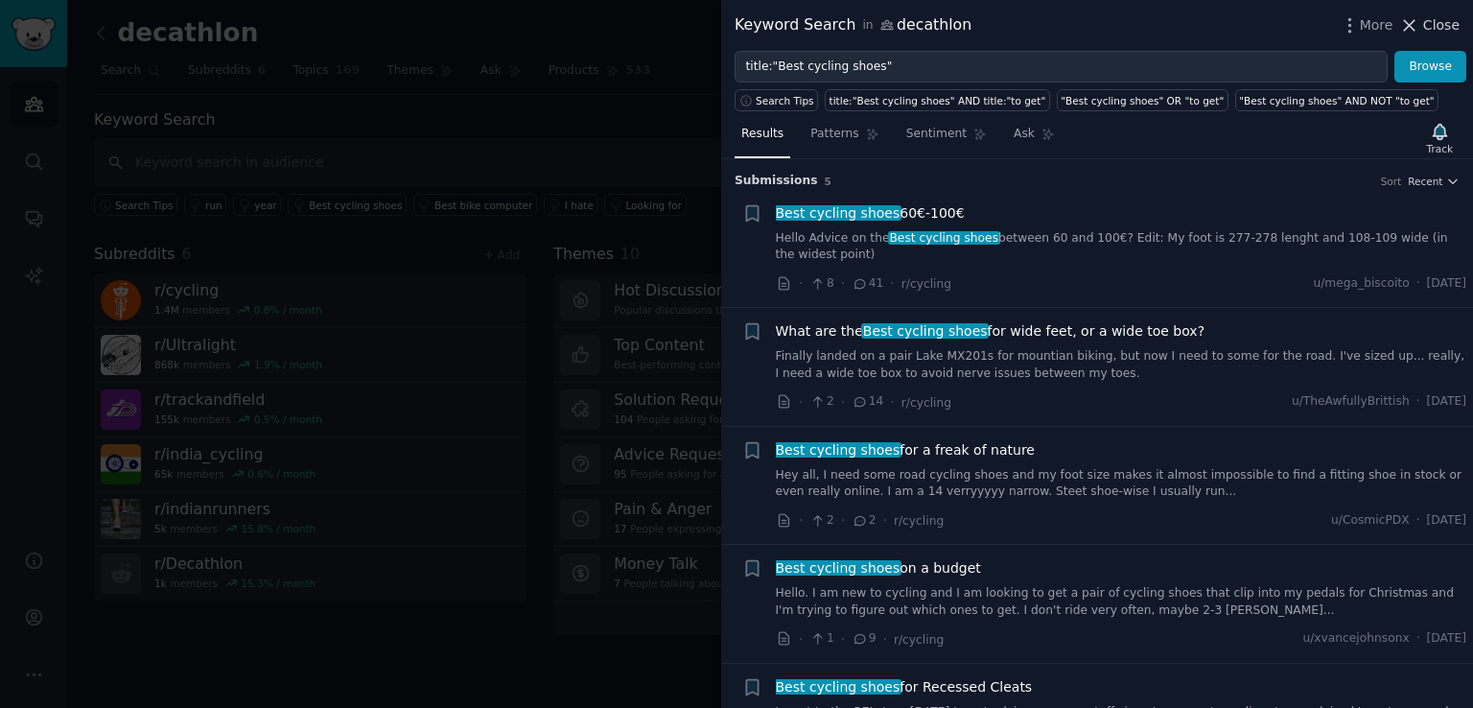
click at [1426, 27] on button "Close" at bounding box center [1429, 25] width 60 height 20
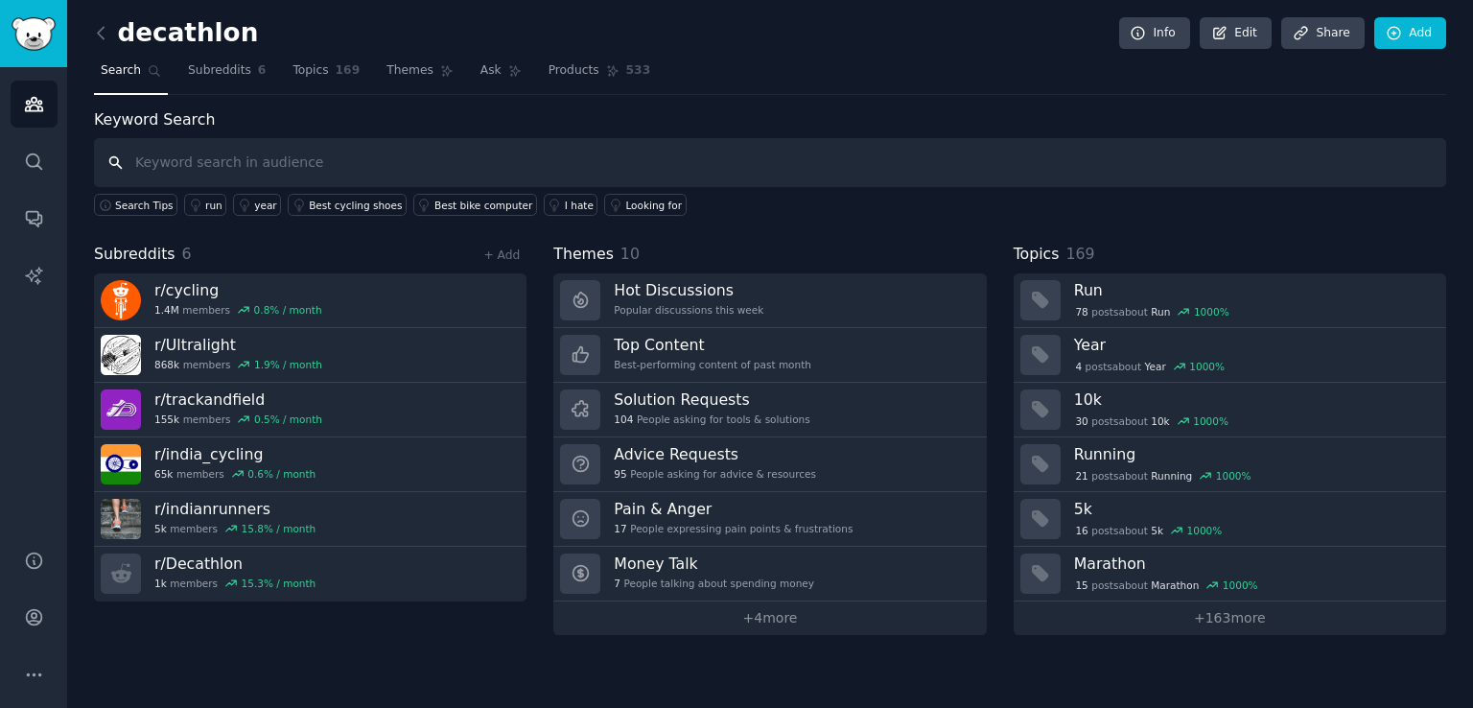
click at [284, 155] on input "text" at bounding box center [770, 162] width 1352 height 49
click at [391, 71] on span "Themes" at bounding box center [409, 70] width 47 height 17
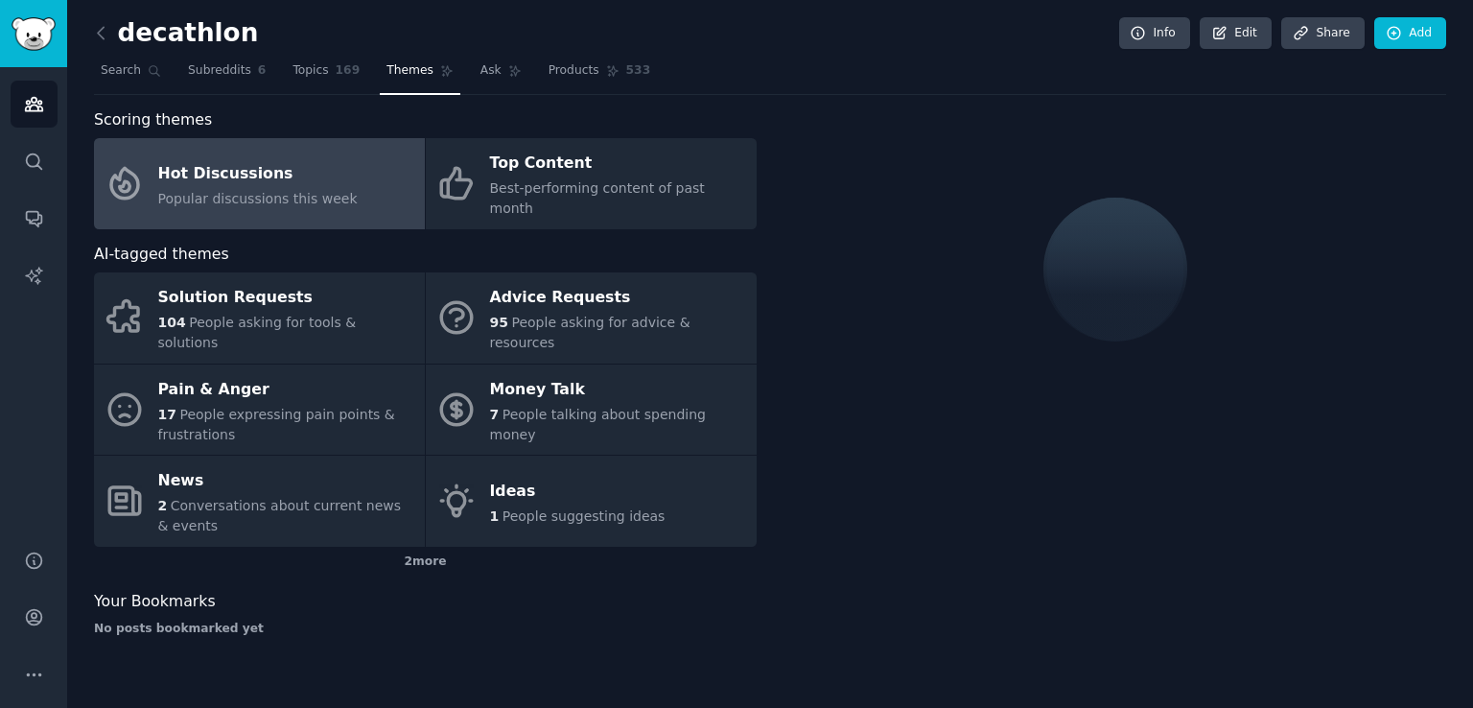
click at [278, 173] on div "Hot Discussions" at bounding box center [257, 173] width 199 height 31
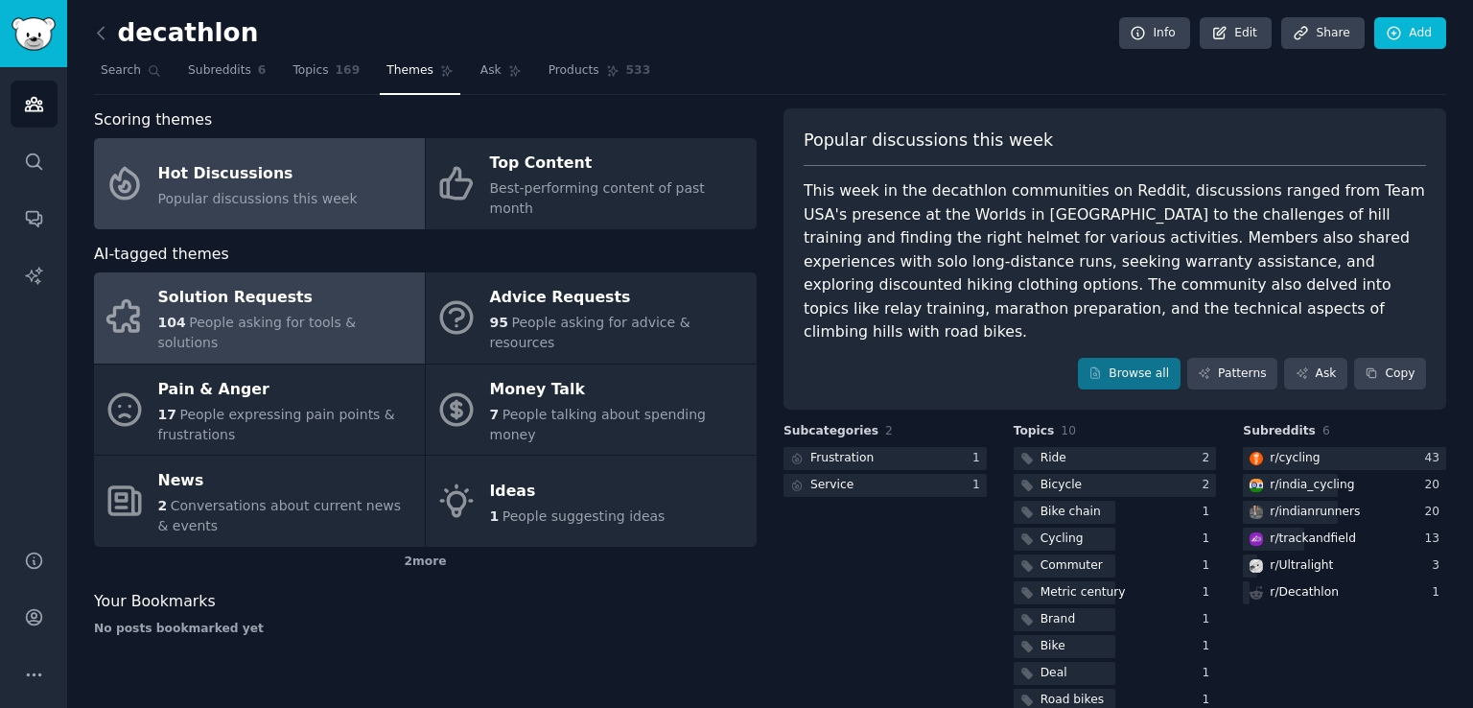
click at [225, 289] on div "Solution Requests" at bounding box center [286, 298] width 257 height 31
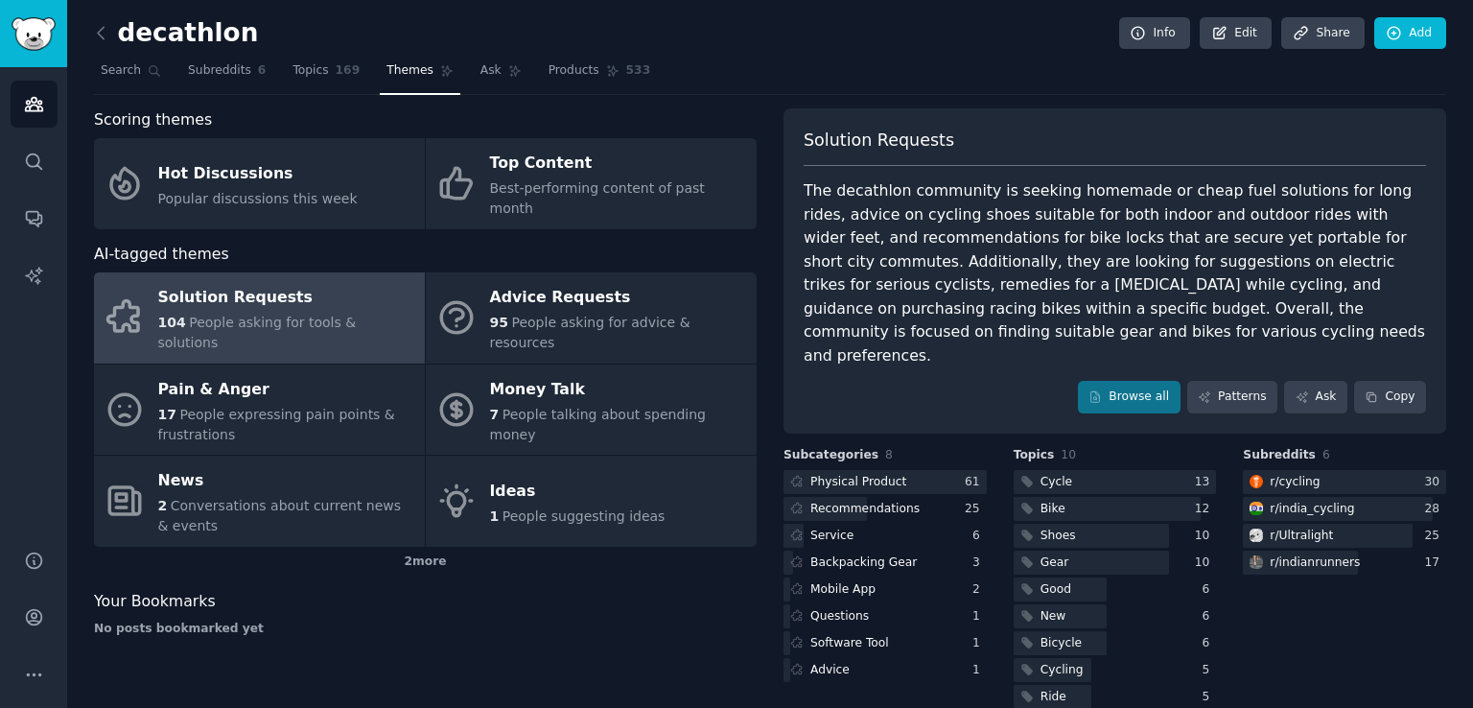
click at [584, 619] on div "Scoring themes Hot Discussions Popular discussions this week Top Content Best-p…" at bounding box center [425, 423] width 663 height 631
